Goal: Find specific page/section: Find specific page/section

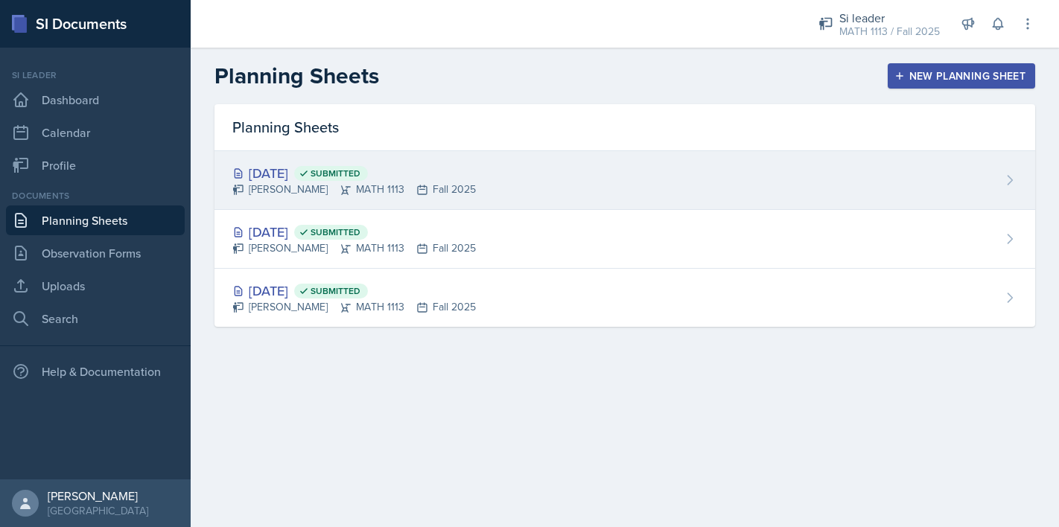
click at [552, 185] on div "Aug 29th, 2025 Submitted Ariana Mitchell MATH 1113 Fall 2025" at bounding box center [624, 180] width 821 height 59
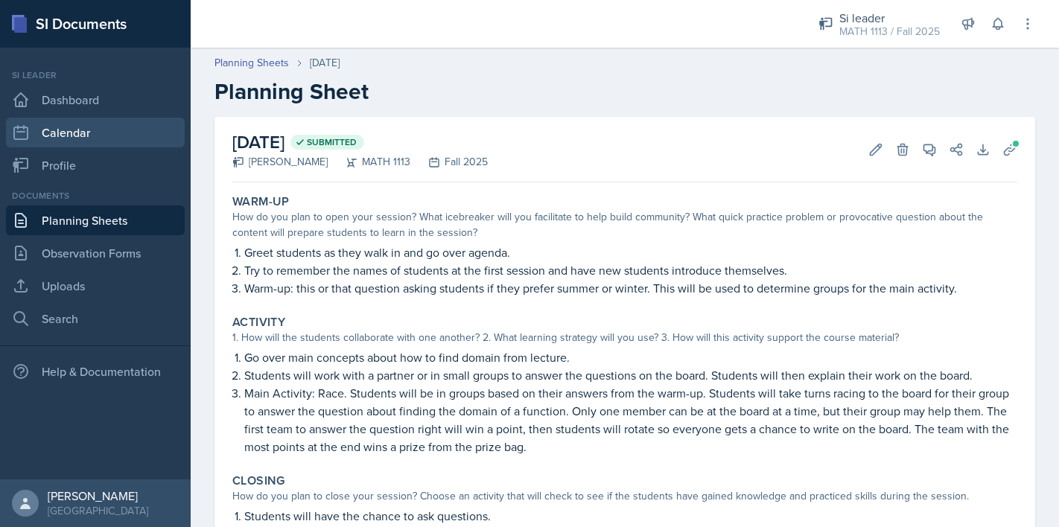
click at [105, 137] on link "Calendar" at bounding box center [95, 133] width 179 height 30
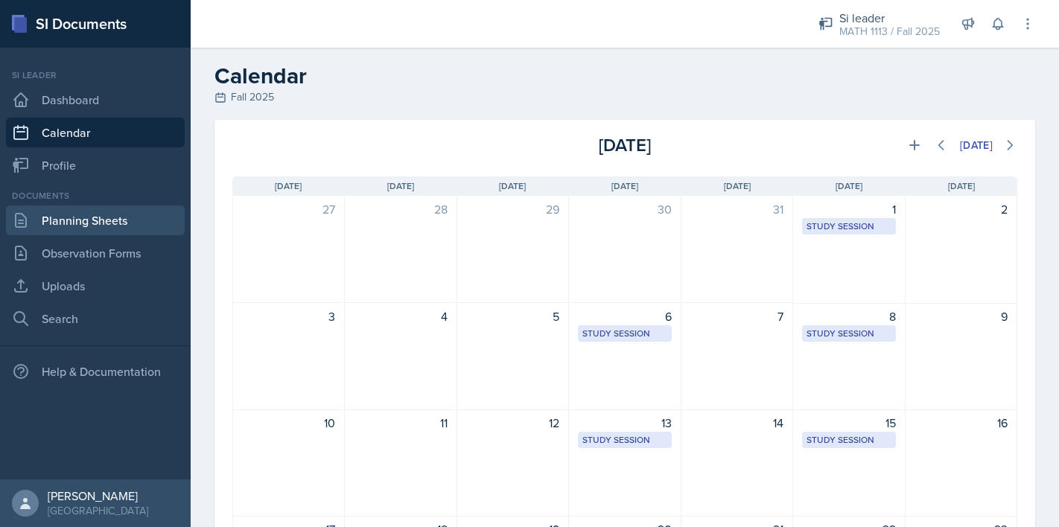
click at [74, 220] on link "Planning Sheets" at bounding box center [95, 221] width 179 height 30
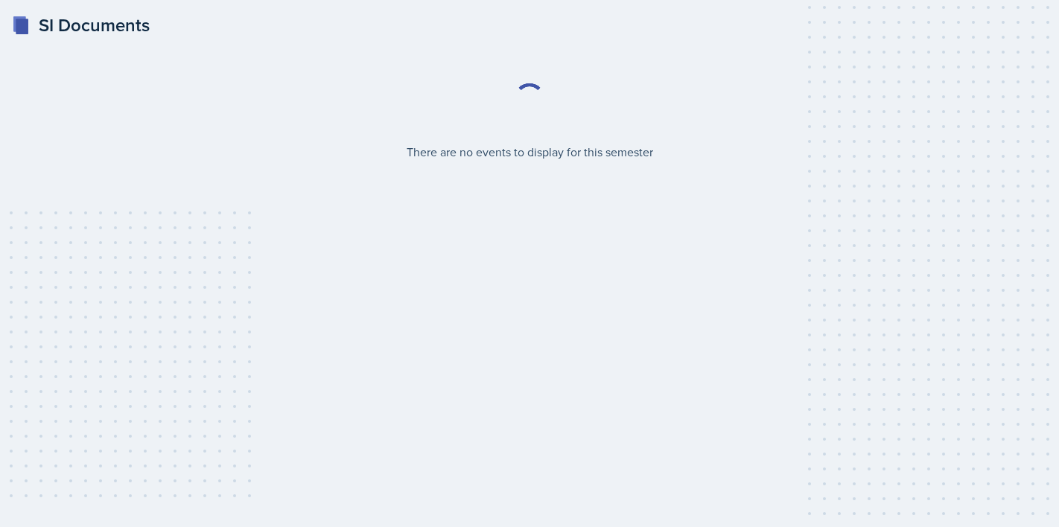
select select "2bed604d-1099-4043-b1bc-2365e8740244"
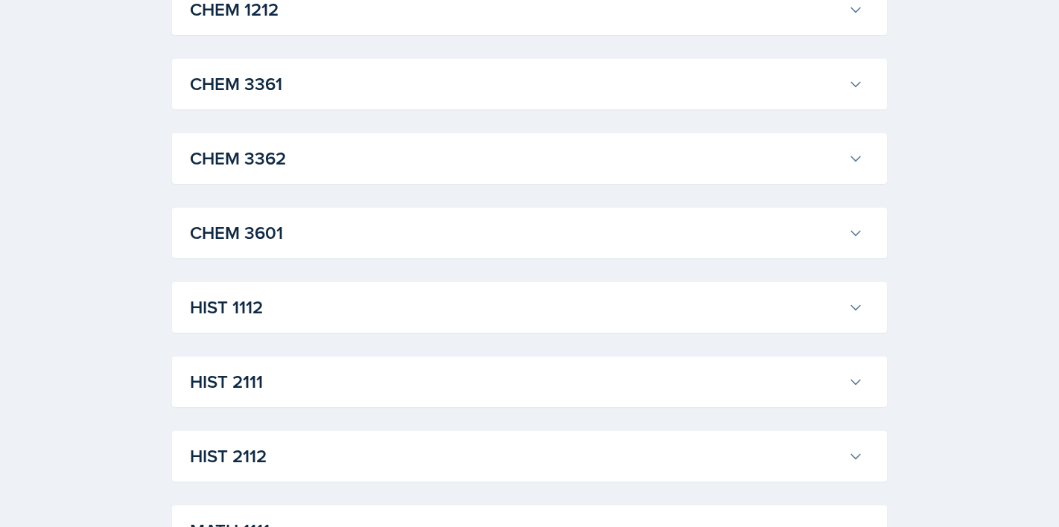
scroll to position [1236, 0]
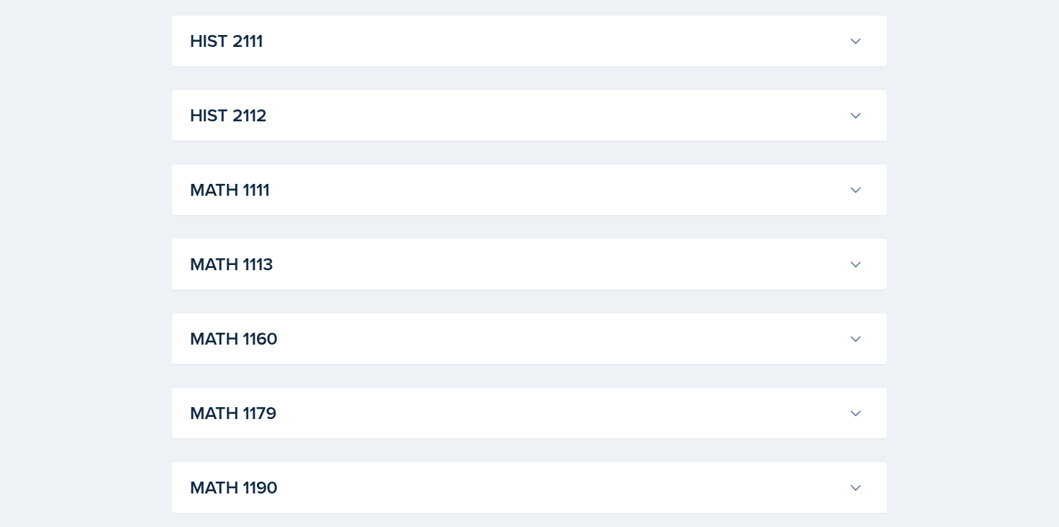
click at [651, 269] on h3 "MATH 1113" at bounding box center [516, 264] width 652 height 27
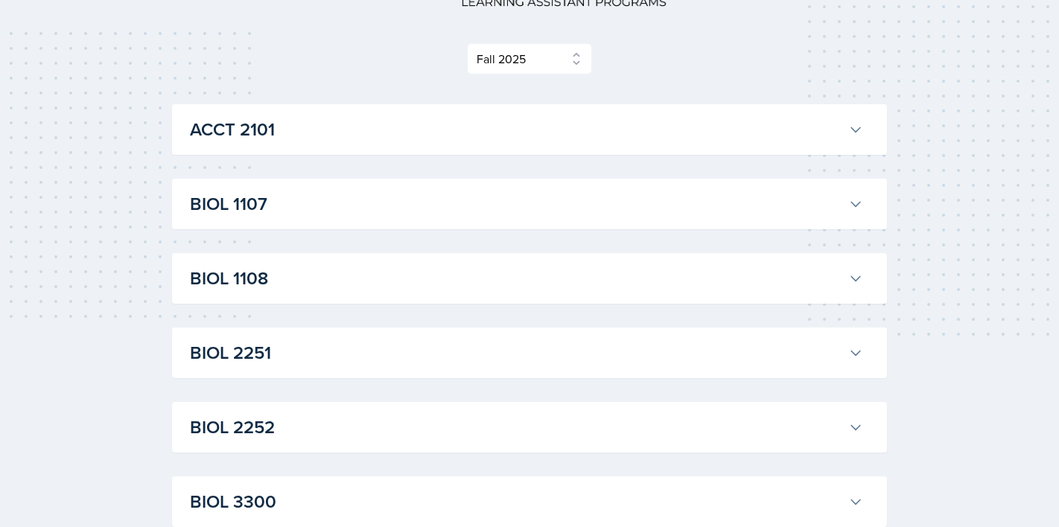
scroll to position [331, 0]
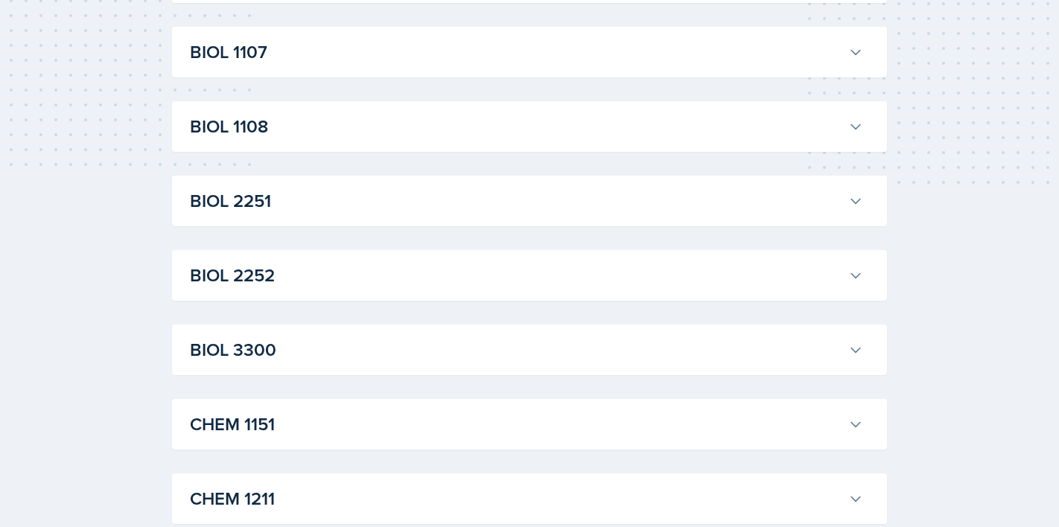
click at [339, 48] on h3 "BIOL 1107" at bounding box center [516, 52] width 652 height 27
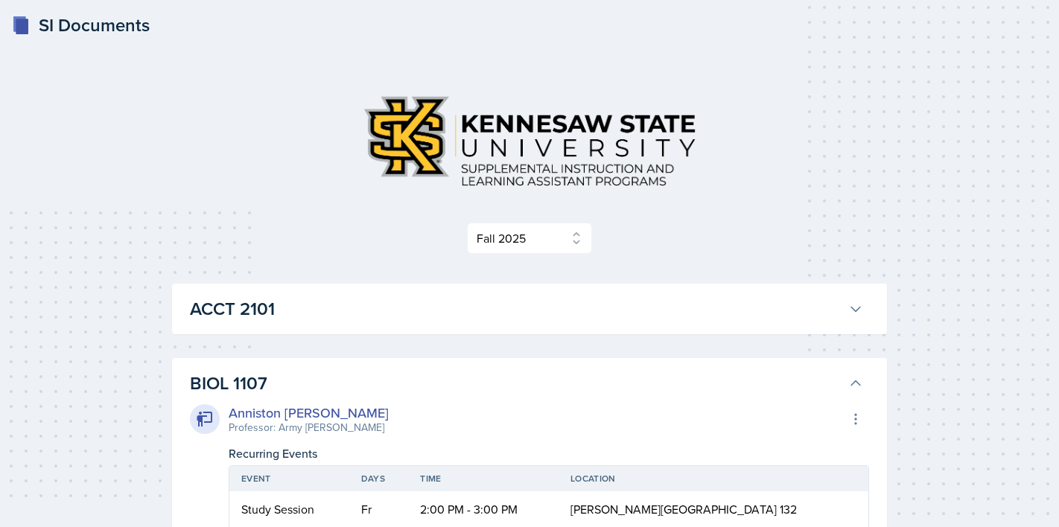
scroll to position [4, 0]
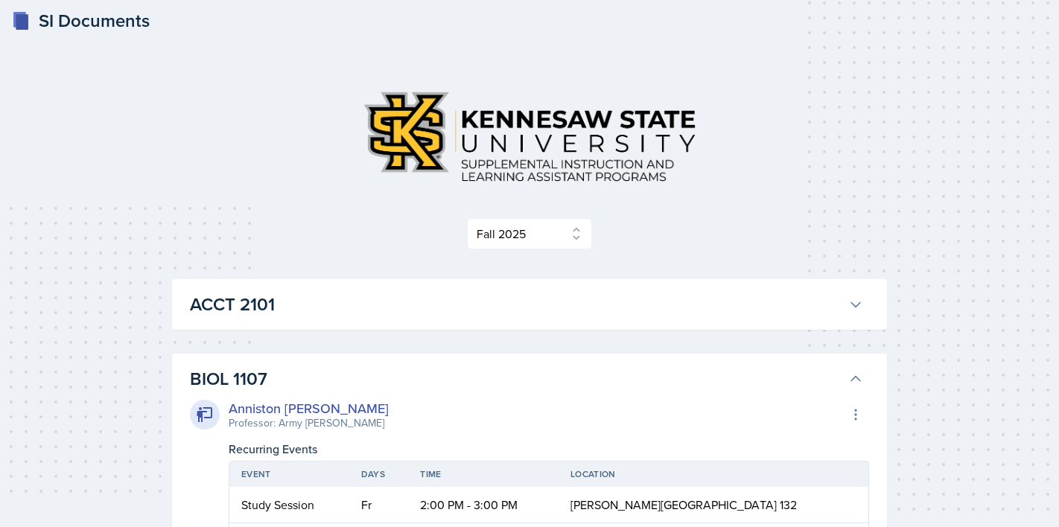
click at [349, 299] on h3 "ACCT 2101" at bounding box center [516, 304] width 652 height 27
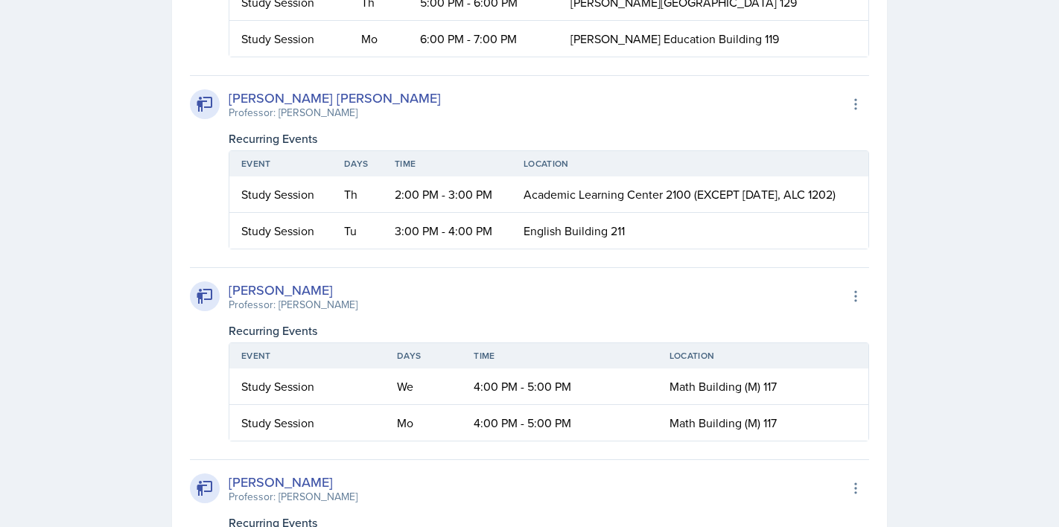
scroll to position [4950, 0]
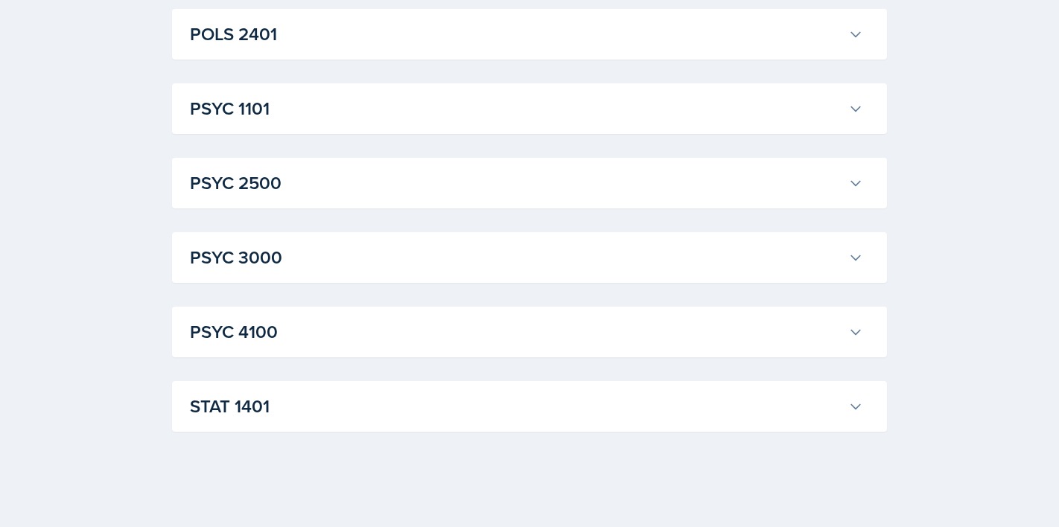
scroll to position [5290, 0]
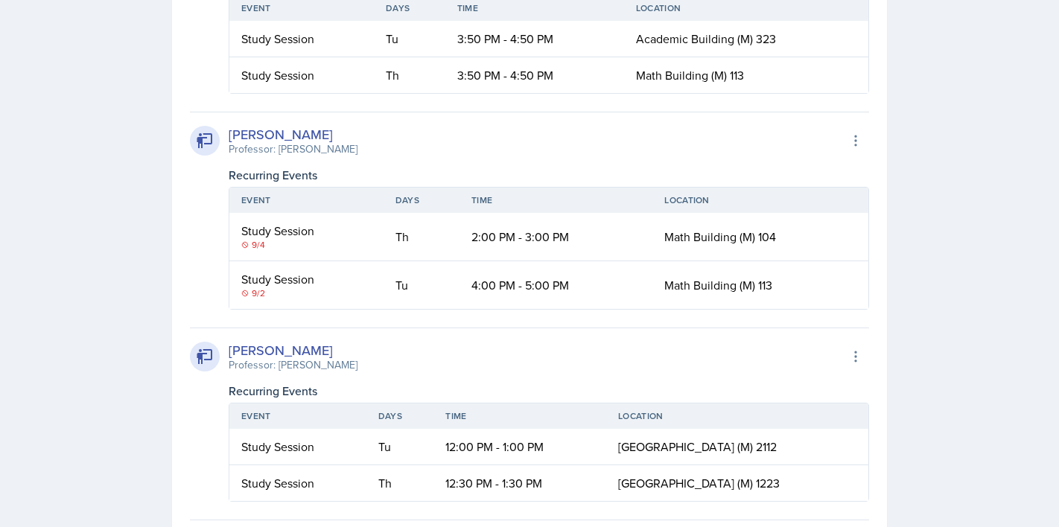
scroll to position [4979, 0]
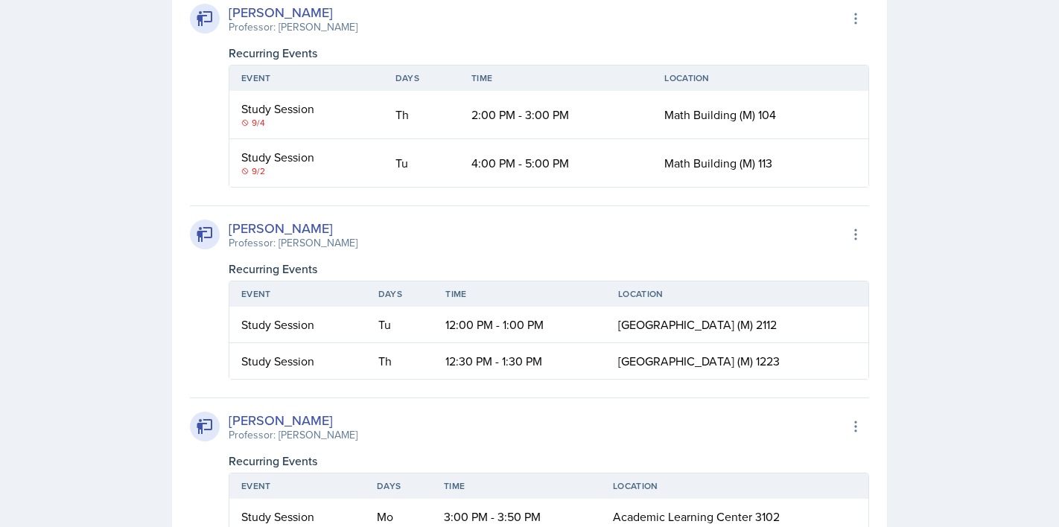
scroll to position [5306, 0]
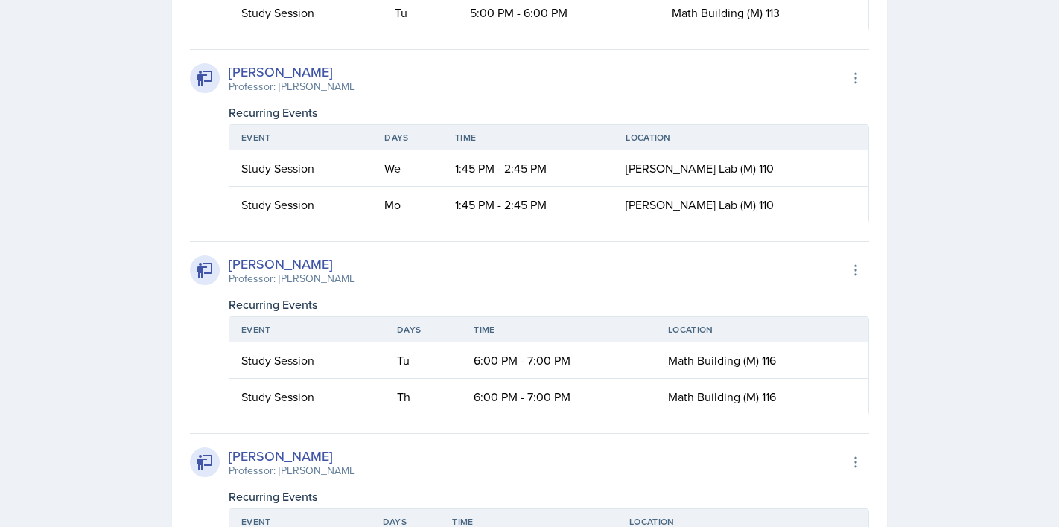
scroll to position [5183, 0]
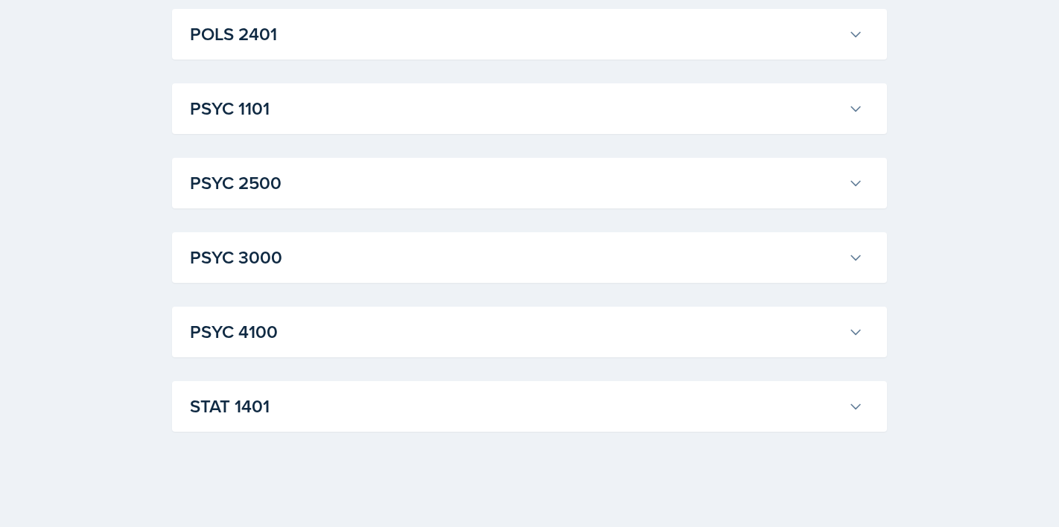
scroll to position [7116, 0]
click at [463, 398] on h3 "STAT 1401" at bounding box center [516, 406] width 652 height 27
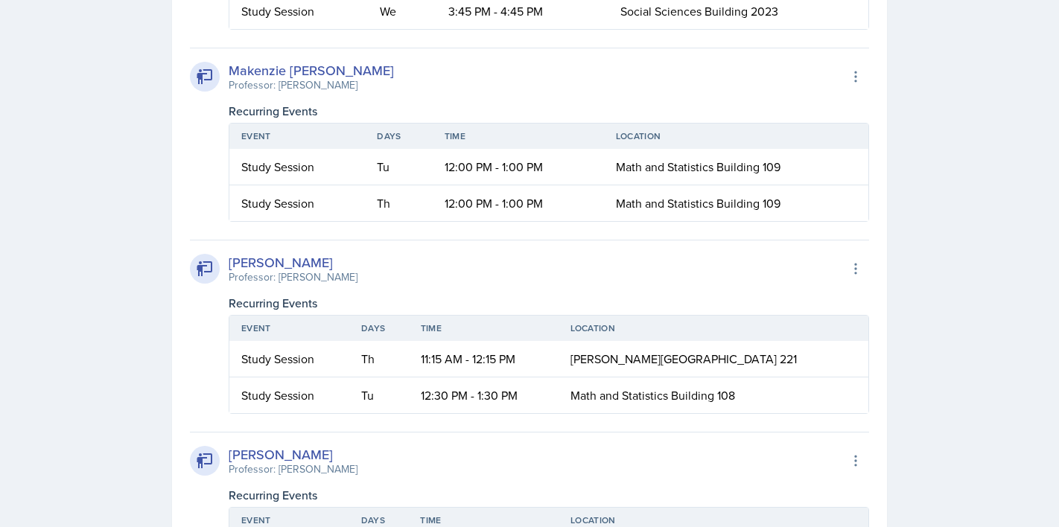
scroll to position [7497, 0]
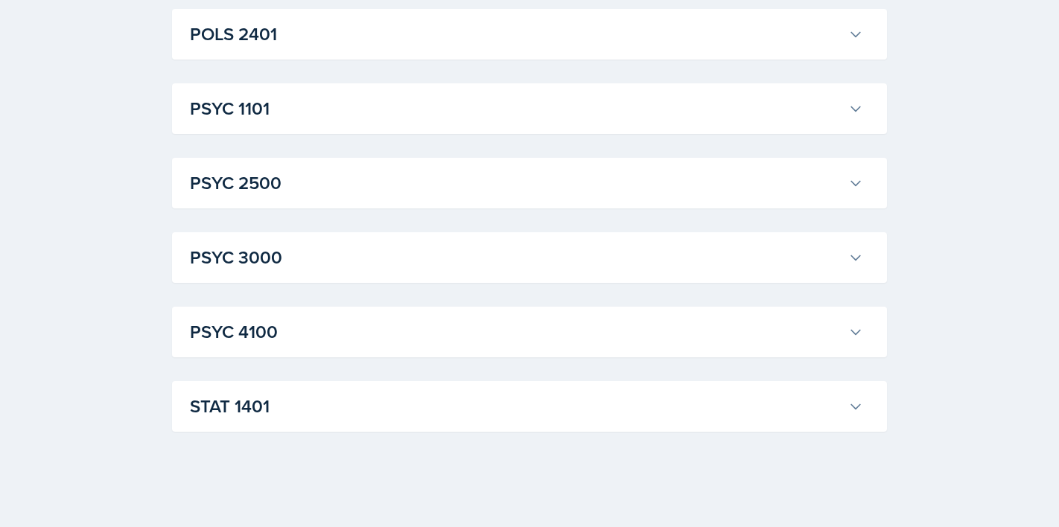
drag, startPoint x: 455, startPoint y: 250, endPoint x: 311, endPoint y: 340, distance: 169.9
click at [311, 340] on h3 "PSYC 4100" at bounding box center [516, 332] width 652 height 27
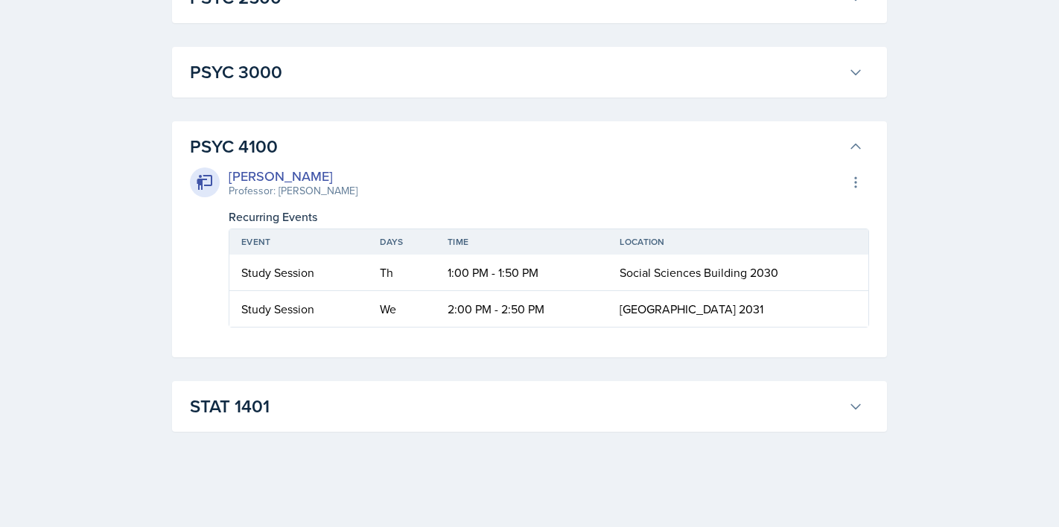
scroll to position [7302, 0]
click at [331, 156] on h3 "PSYC 4100" at bounding box center [516, 146] width 652 height 27
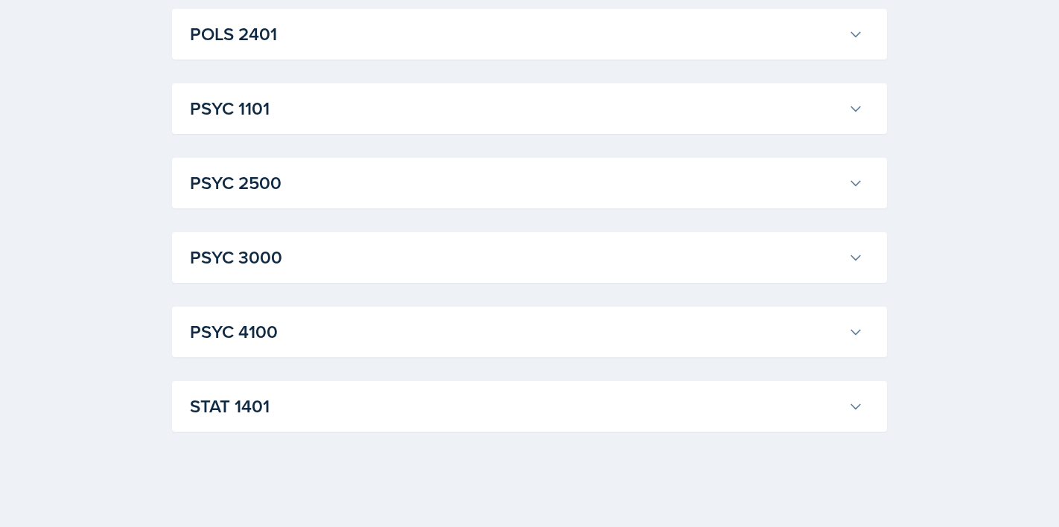
scroll to position [7116, 0]
click at [336, 267] on h3 "PSYC 3000" at bounding box center [516, 257] width 652 height 27
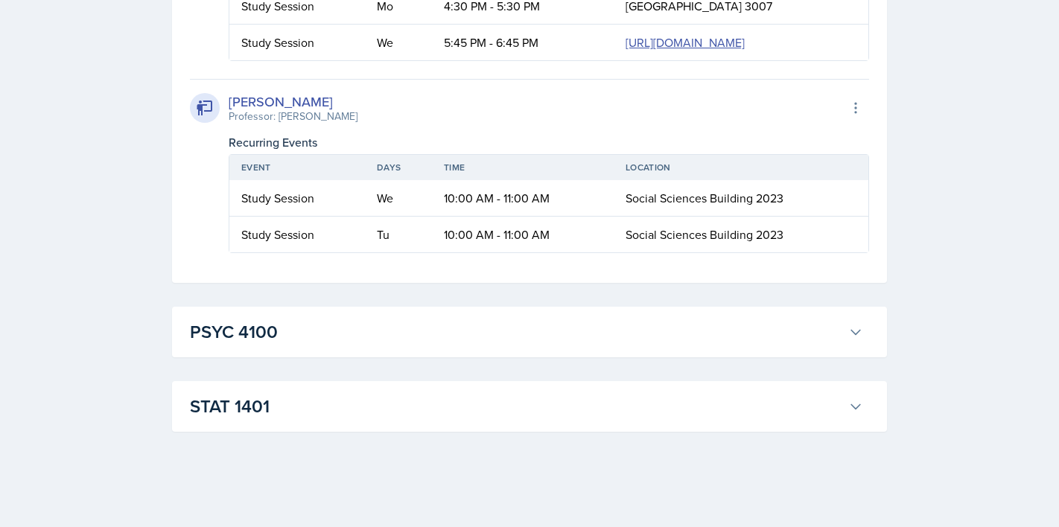
scroll to position [7503, 0]
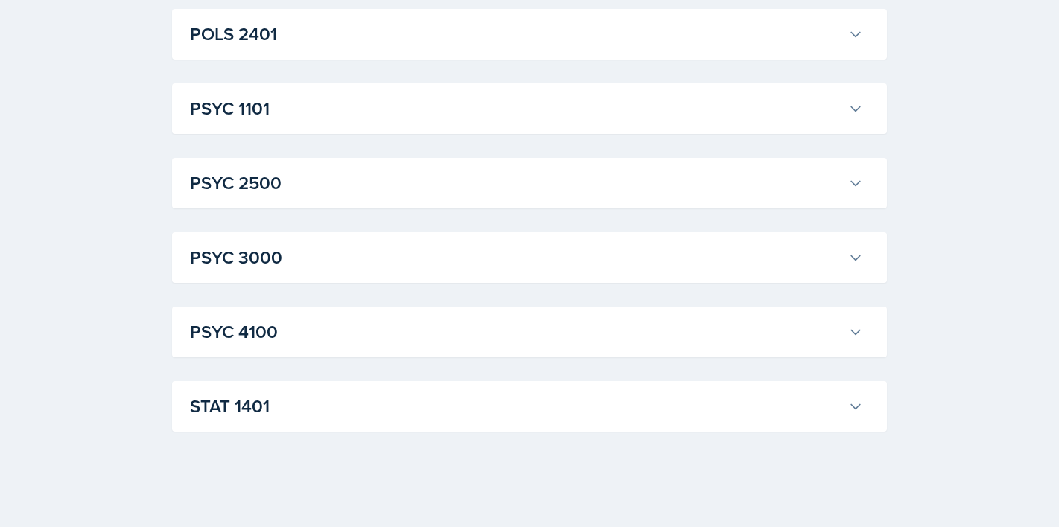
scroll to position [7116, 0]
click at [350, 253] on h3 "PSYC 3000" at bounding box center [516, 257] width 652 height 27
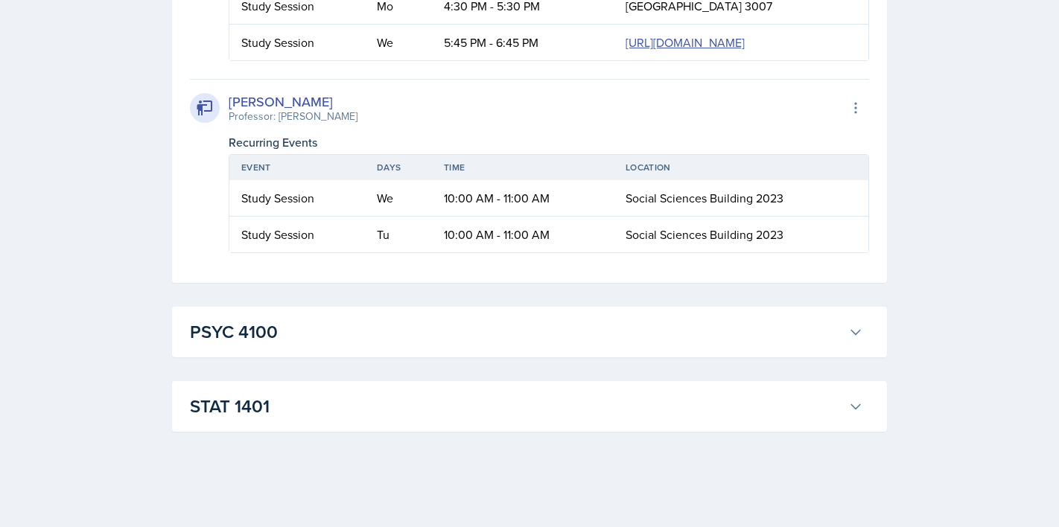
scroll to position [7089, 0]
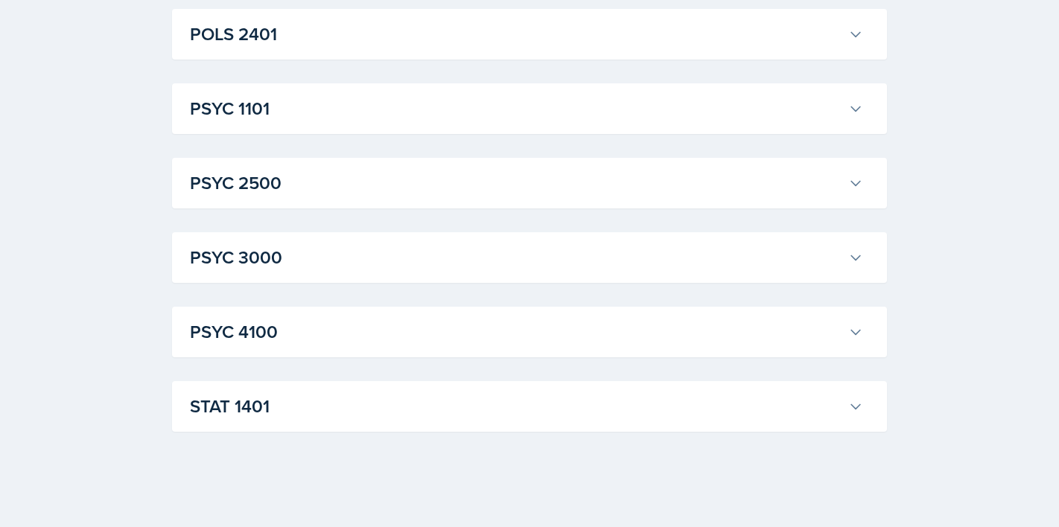
click at [334, 197] on h3 "PSYC 2500" at bounding box center [516, 183] width 652 height 27
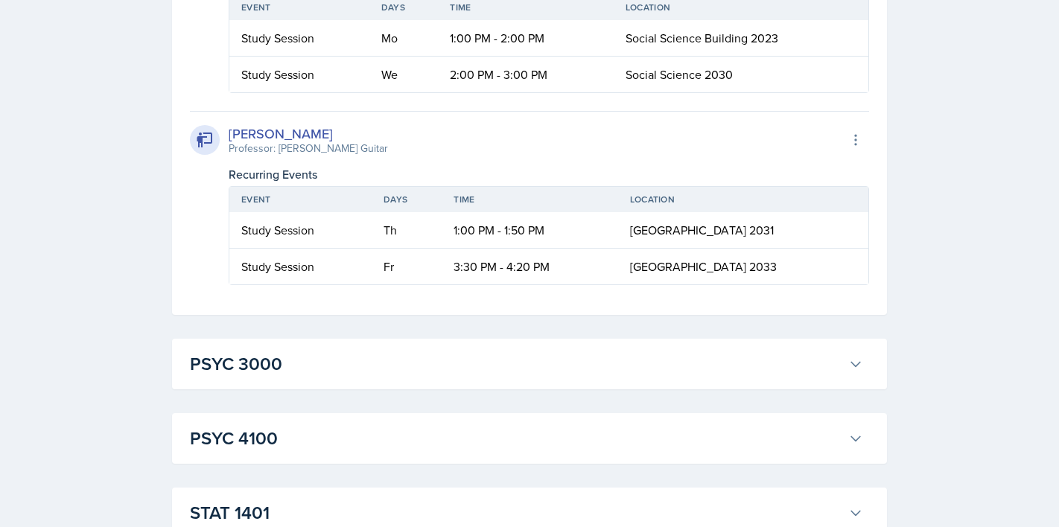
scroll to position [7066, 0]
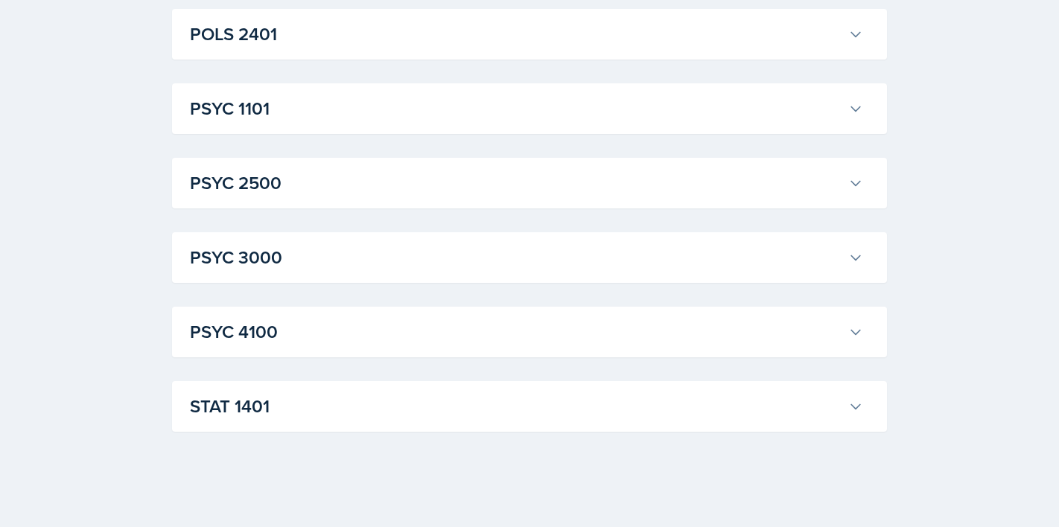
click at [288, 122] on h3 "PSYC 1101" at bounding box center [516, 108] width 652 height 27
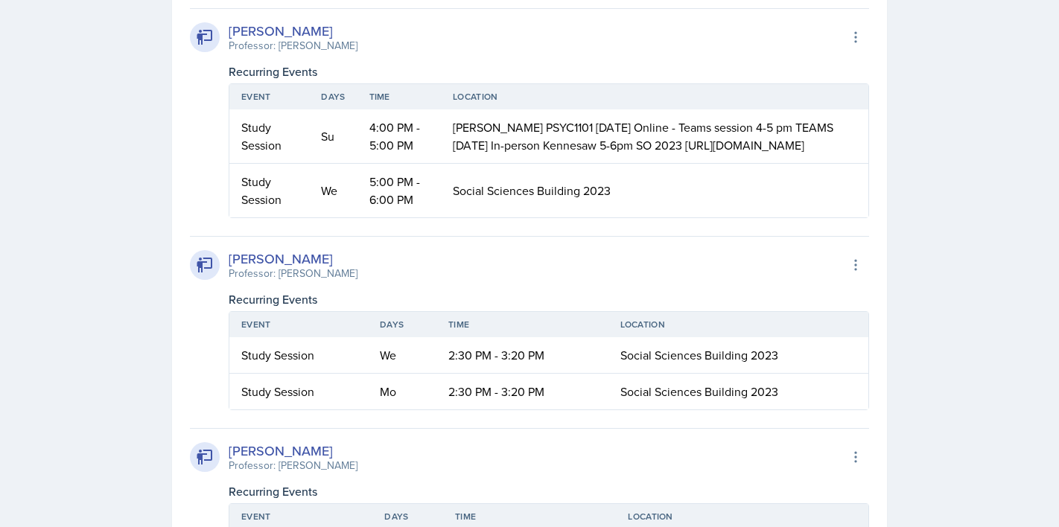
scroll to position [6886, 0]
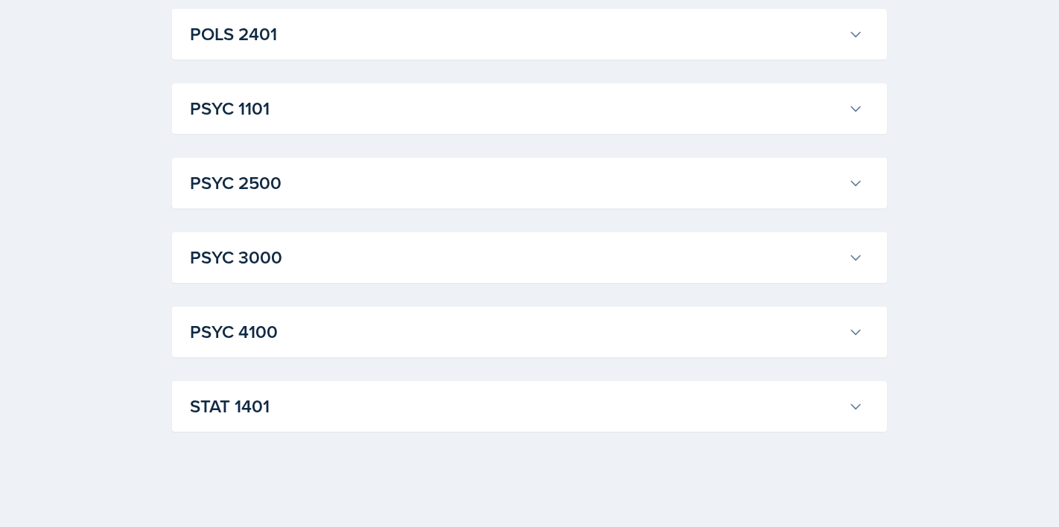
click at [300, 48] on h3 "POLS 2401" at bounding box center [516, 34] width 652 height 27
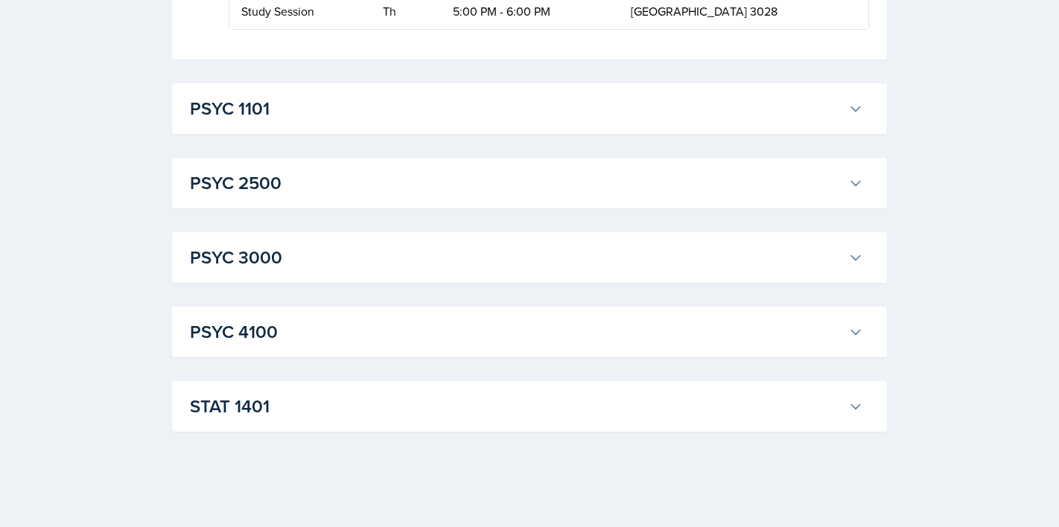
scroll to position [6997, 0]
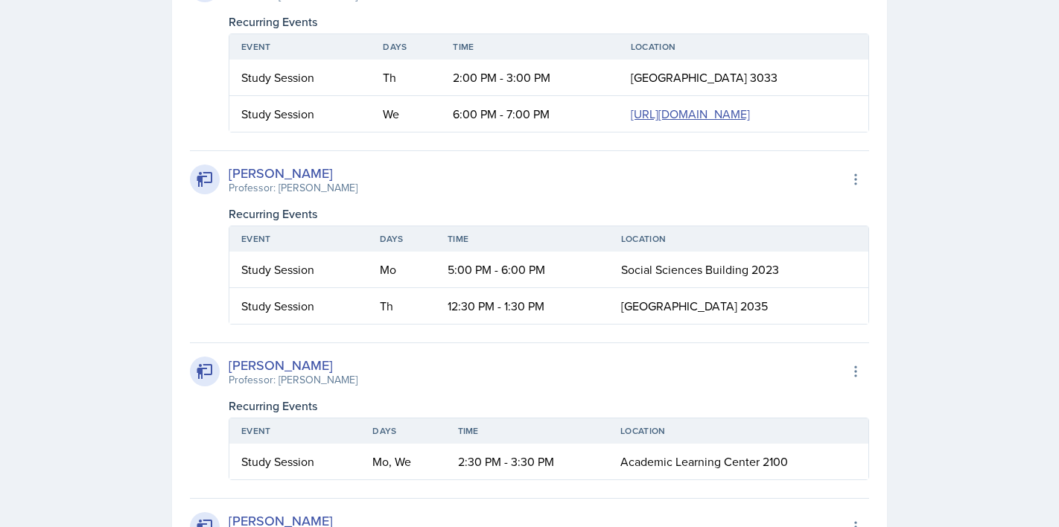
scroll to position [6754, 0]
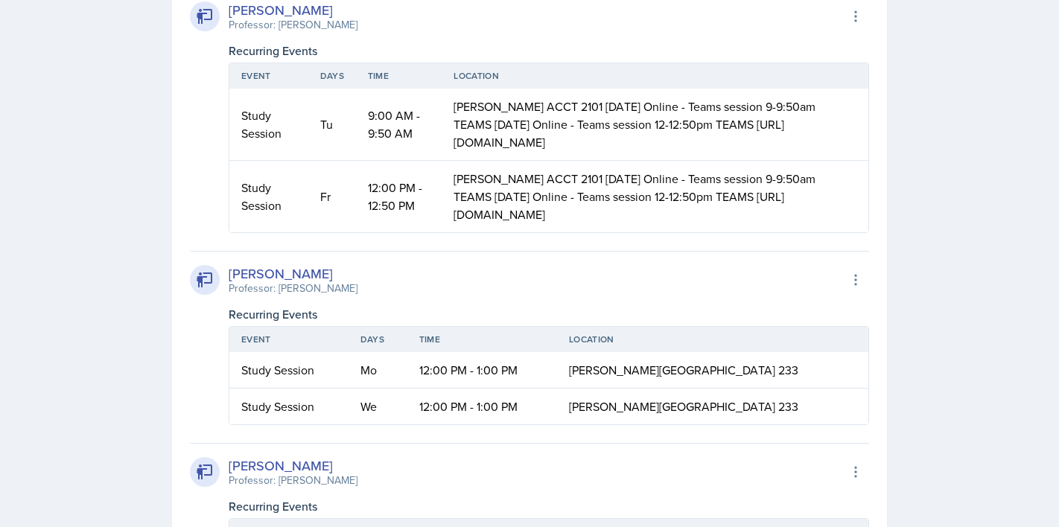
scroll to position [0, 0]
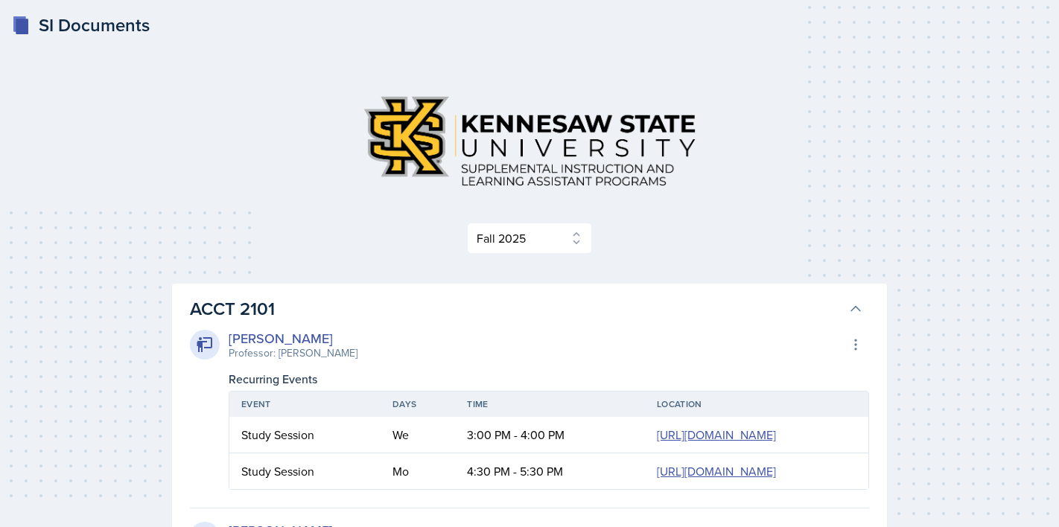
click at [307, 319] on h3 "ACCT 2101" at bounding box center [516, 309] width 652 height 27
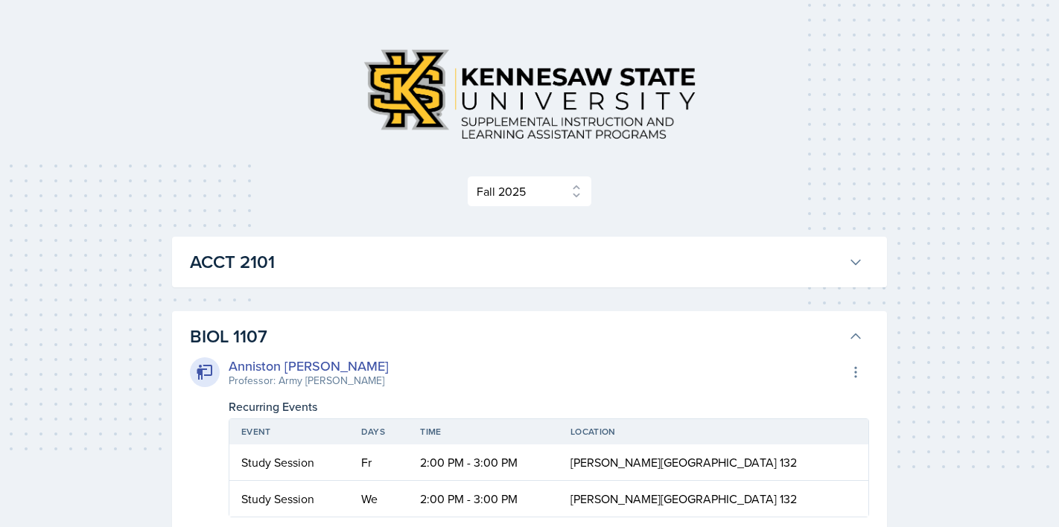
click at [308, 331] on h3 "BIOL 1107" at bounding box center [516, 336] width 652 height 27
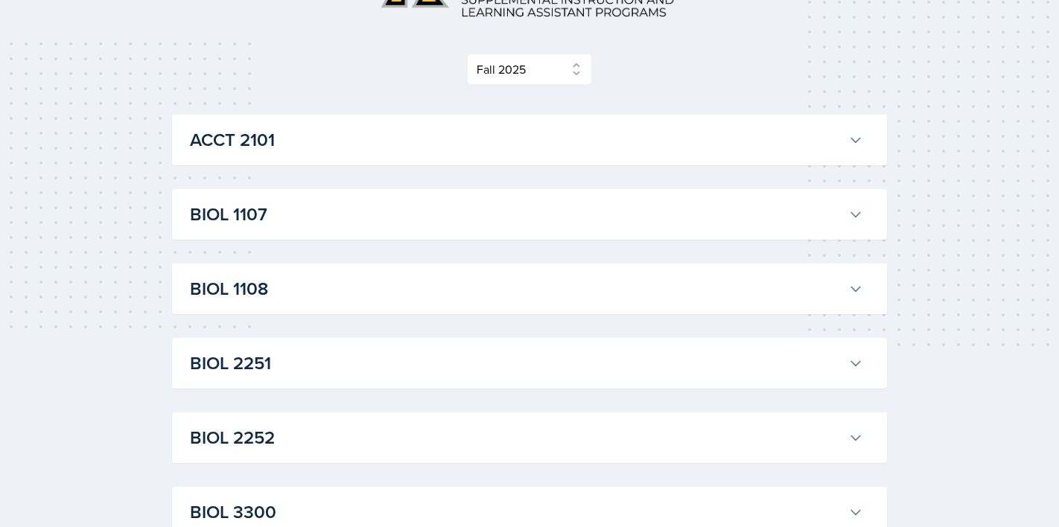
scroll to position [185, 0]
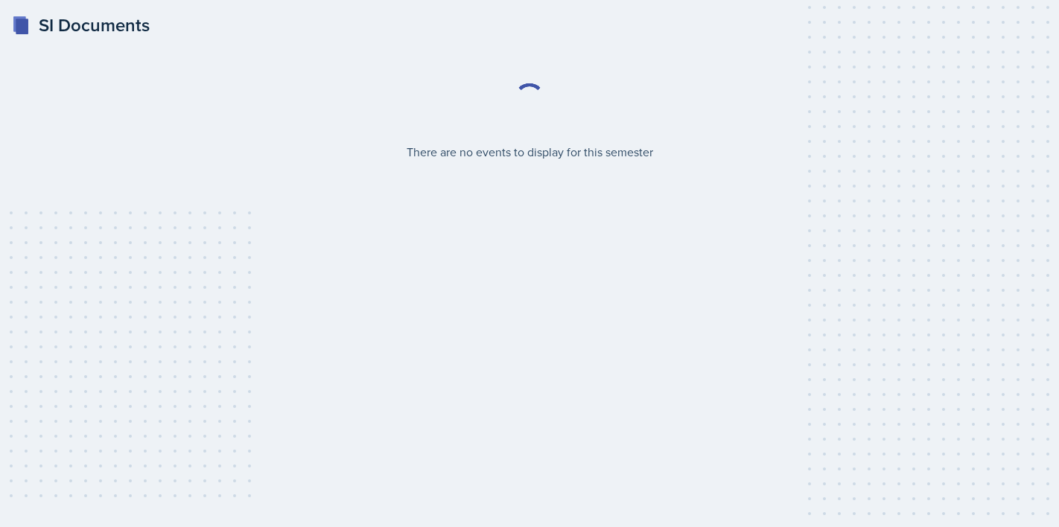
select select "2bed604d-1099-4043-b1bc-2365e8740244"
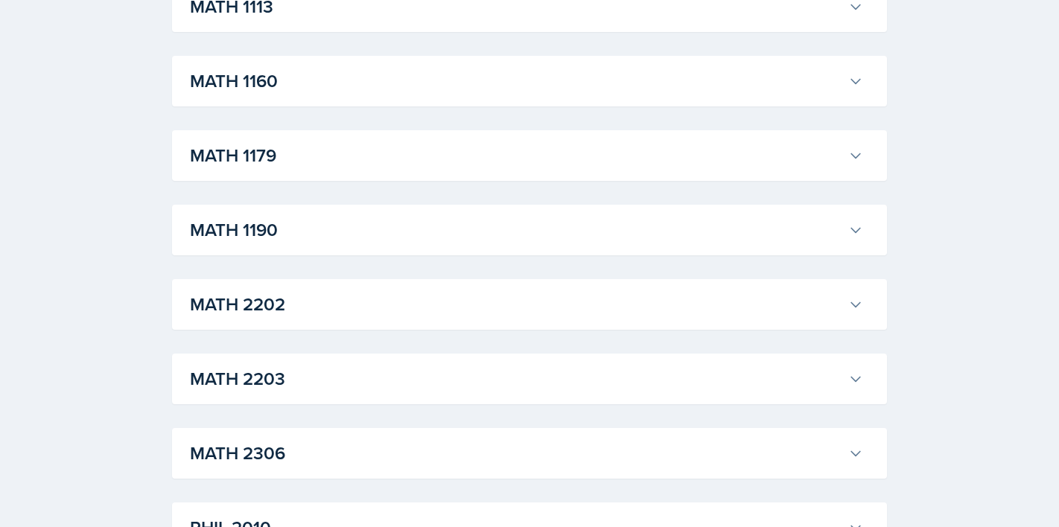
scroll to position [1494, 0]
click at [380, 310] on h3 "MATH 2202" at bounding box center [516, 303] width 652 height 27
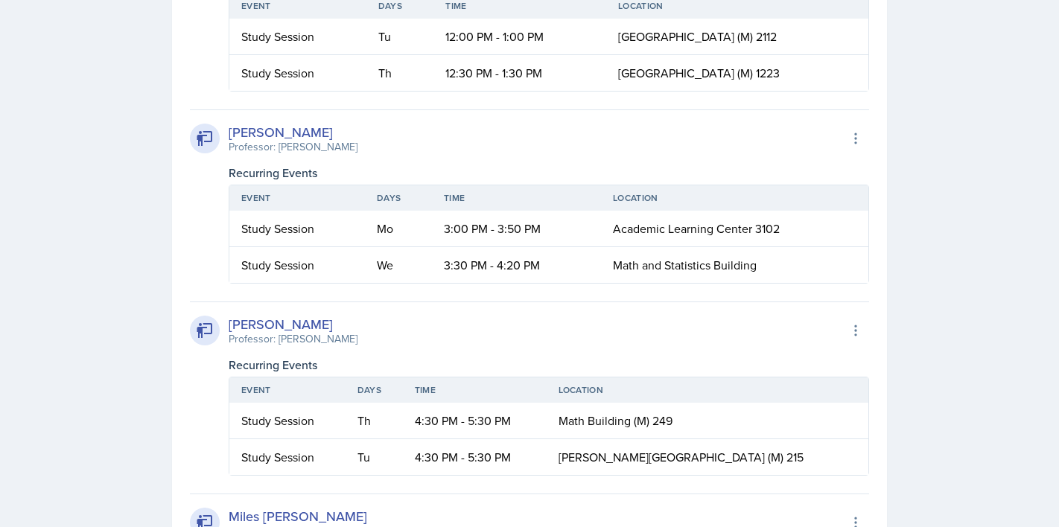
scroll to position [2456, 0]
